Goal: Task Accomplishment & Management: Complete application form

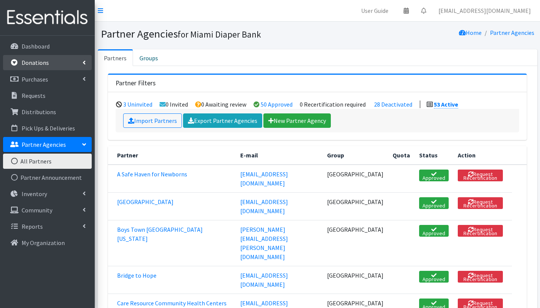
click at [48, 63] on link "Donations" at bounding box center [47, 62] width 89 height 15
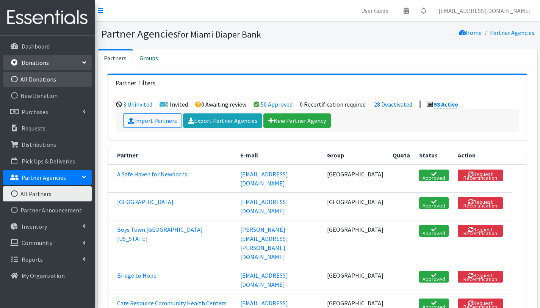
click at [53, 75] on link "All Donations" at bounding box center [47, 79] width 89 height 15
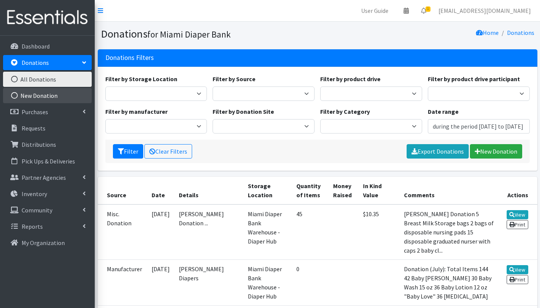
type input "June 12, 2025 - September 12, 2025"
click at [50, 94] on link "New Donation" at bounding box center [47, 95] width 89 height 15
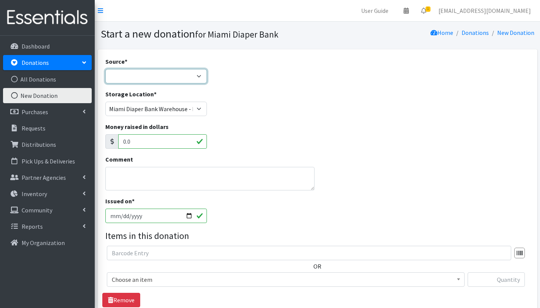
click at [130, 74] on select "Product Drive Manufacturer Donation Site Misc. Donation" at bounding box center [156, 76] width 102 height 14
select select "Misc. Donation"
click at [105, 69] on select "Product Drive Manufacturer Donation Site Misc. Donation" at bounding box center [156, 76] width 102 height 14
click at [135, 172] on textarea "Comment" at bounding box center [210, 179] width 210 height 24
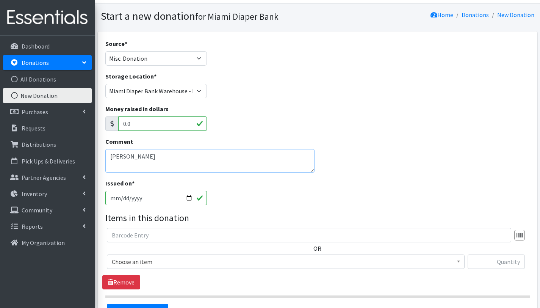
scroll to position [29, 0]
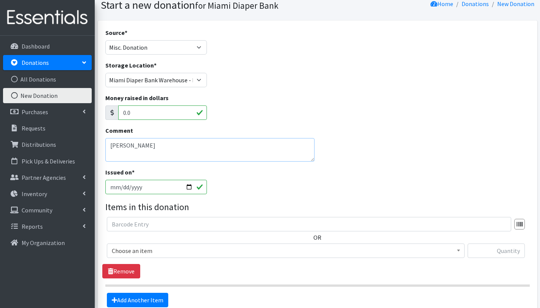
type textarea "Robie Warren"
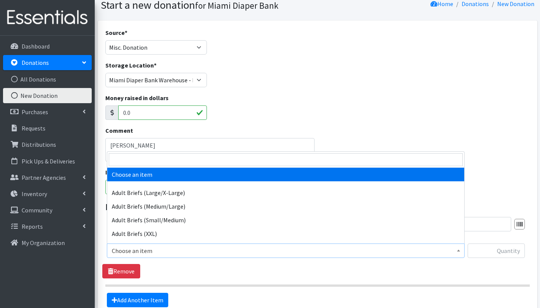
click at [140, 251] on span "Choose an item" at bounding box center [286, 250] width 348 height 11
click at [158, 162] on input "search" at bounding box center [286, 159] width 354 height 13
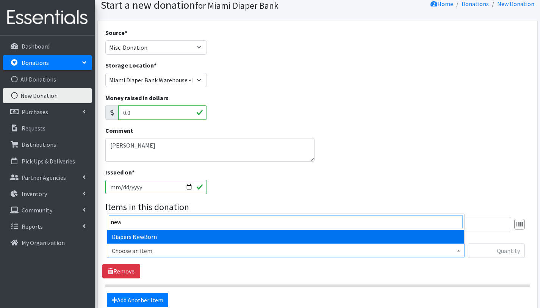
type input "new"
select select "2648"
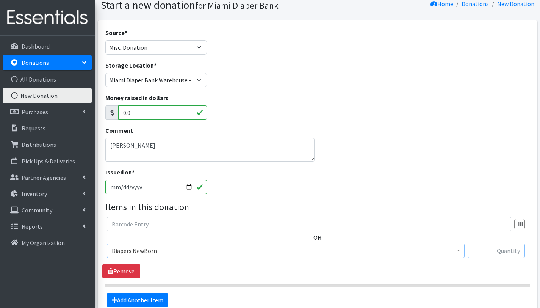
click at [498, 250] on input "text" at bounding box center [496, 250] width 57 height 14
type input "31"
click at [130, 301] on link "Add Another Item" at bounding box center [137, 300] width 61 height 14
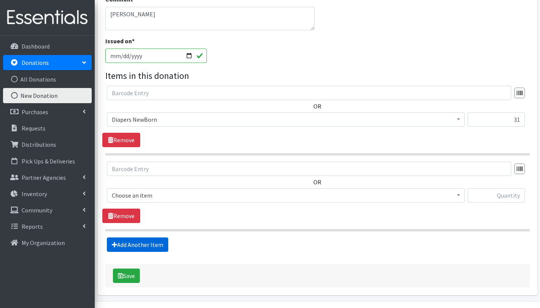
scroll to position [181, 0]
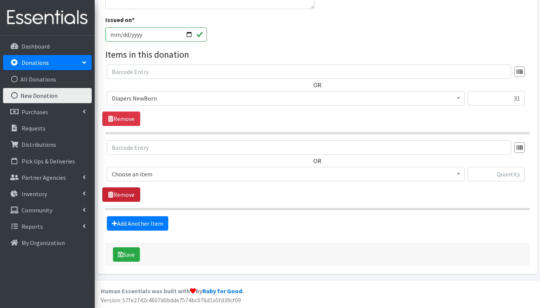
click at [129, 191] on link "Remove" at bounding box center [121, 194] width 38 height 14
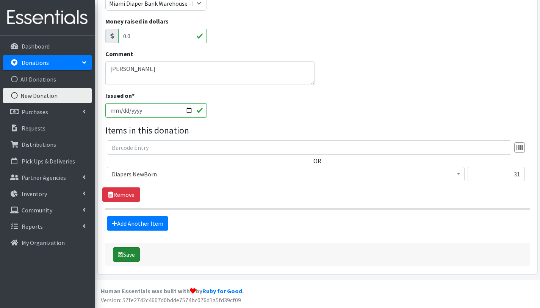
click at [135, 258] on button "Save" at bounding box center [126, 254] width 27 height 14
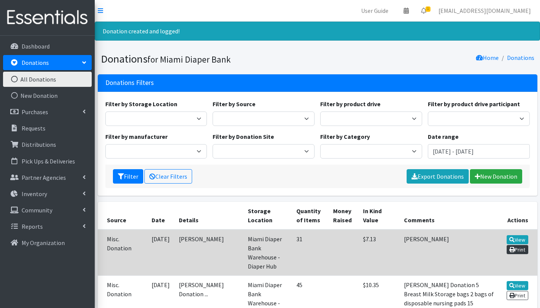
click at [518, 248] on link "Print" at bounding box center [518, 249] width 22 height 9
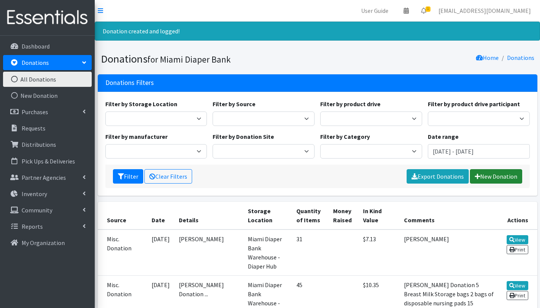
click at [496, 176] on link "New Donation" at bounding box center [496, 176] width 52 height 14
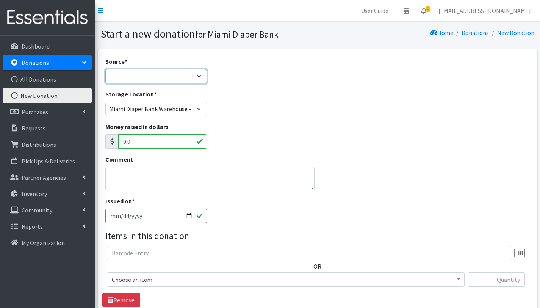
click at [157, 73] on select "Product Drive Manufacturer Donation Site Misc. Donation" at bounding box center [156, 76] width 102 height 14
select select "Misc. Donation"
click at [105, 69] on select "Product Drive Manufacturer Donation Site Misc. Donation" at bounding box center [156, 76] width 102 height 14
click at [141, 170] on textarea "Comment" at bounding box center [210, 179] width 210 height 24
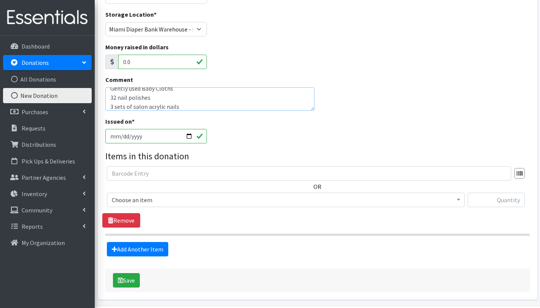
scroll to position [105, 0]
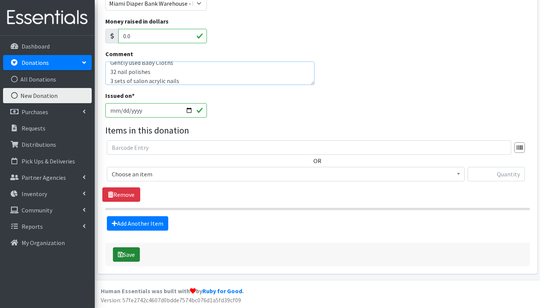
type textarea "Joane Doe Gently used Baby Cloths 32 nail polishes 3 sets of salon acrylic nails"
click at [131, 257] on button "Save" at bounding box center [126, 254] width 27 height 14
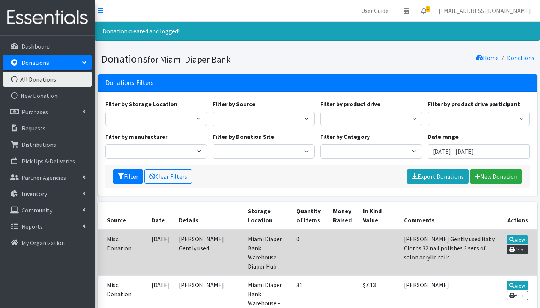
click at [515, 249] on link "Print" at bounding box center [518, 249] width 22 height 9
click at [518, 237] on link "View" at bounding box center [518, 239] width 22 height 9
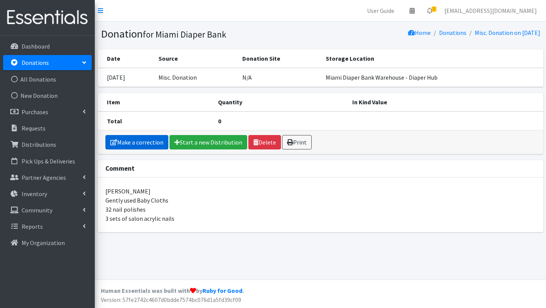
click at [143, 142] on link "Make a correction" at bounding box center [136, 142] width 63 height 14
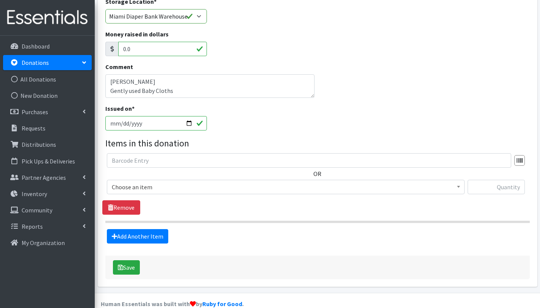
scroll to position [94, 0]
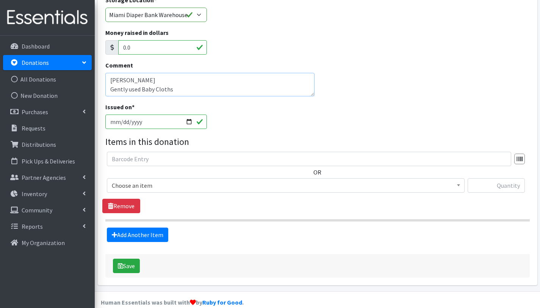
click at [169, 87] on textarea "[PERSON_NAME] Gently used Baby Cloths 32 nail polishes 3 sets of salon acrylic …" at bounding box center [210, 85] width 210 height 24
type textarea "[PERSON_NAME] Gently used Baby Clothing 32 nail polishes 3 sets of salon acryli…"
click at [137, 267] on button "Save" at bounding box center [126, 266] width 27 height 14
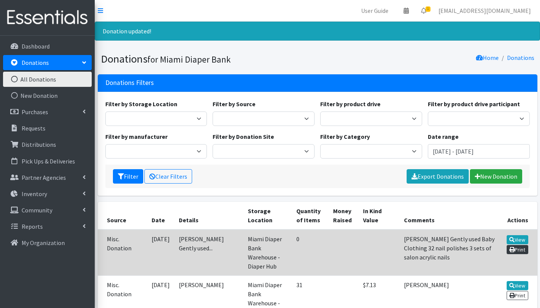
click at [524, 252] on link "Print" at bounding box center [518, 249] width 22 height 9
